Goal: Task Accomplishment & Management: Manage account settings

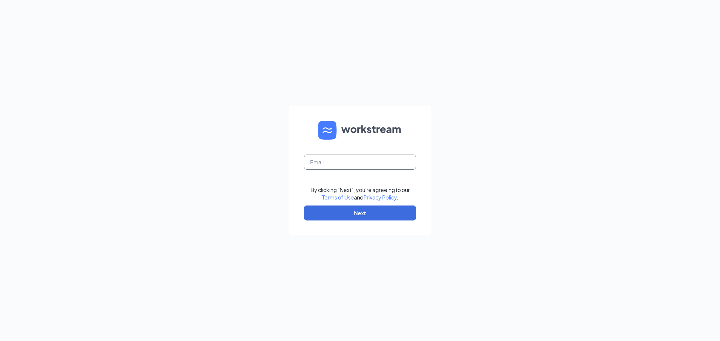
click at [378, 161] on input "text" at bounding box center [360, 162] width 112 height 15
type input "refuel120@refuelmarket.com"
click at [350, 214] on button "Next" at bounding box center [360, 213] width 112 height 15
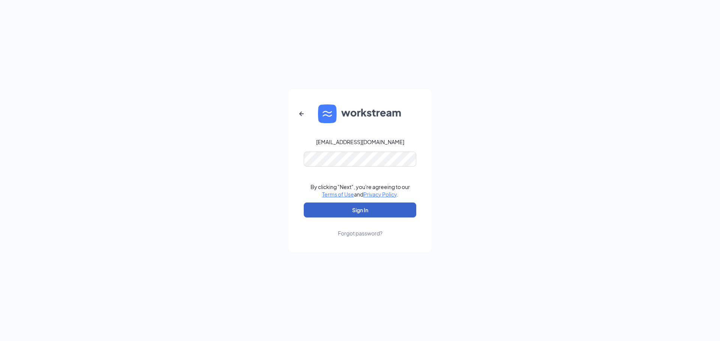
click at [366, 215] on button "Sign In" at bounding box center [360, 210] width 112 height 15
